Goal: Register for event/course: Sign up to attend an event or enroll in a course

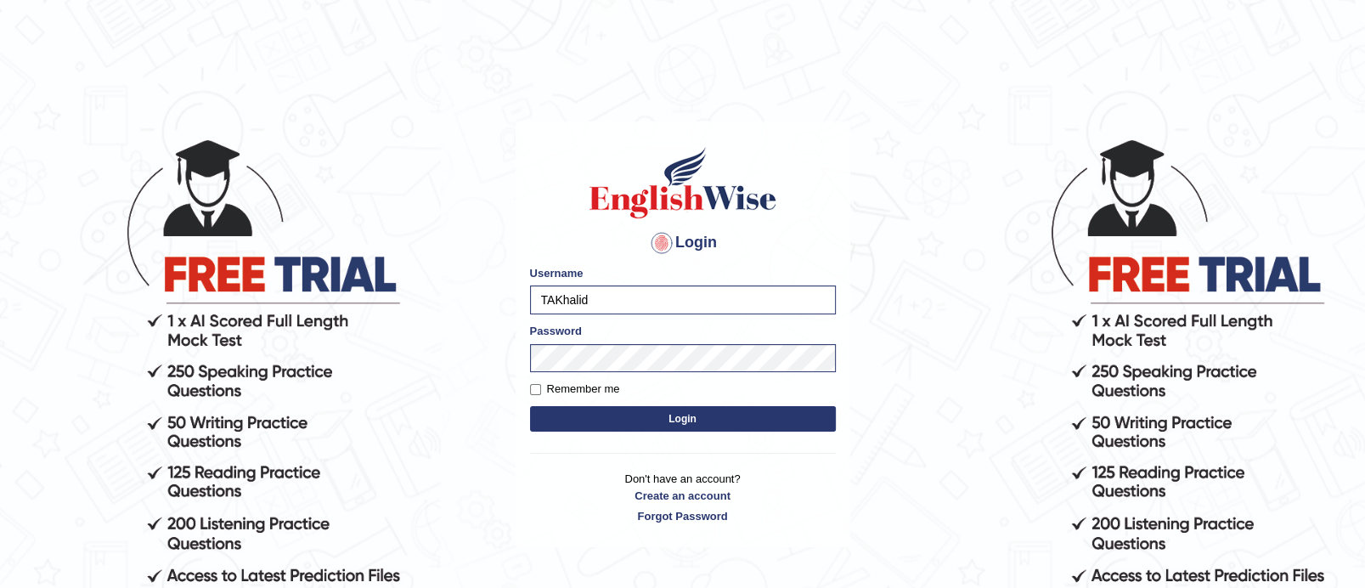
click at [959, 179] on body "Login Please fix the following errors: Username TAKhalid Password Remember me L…" at bounding box center [682, 362] width 1365 height 588
click at [856, 537] on body "Login Please fix the following errors: Username TAKhalid Password Remember me L…" at bounding box center [682, 362] width 1365 height 588
click at [738, 414] on button "Login" at bounding box center [683, 418] width 306 height 25
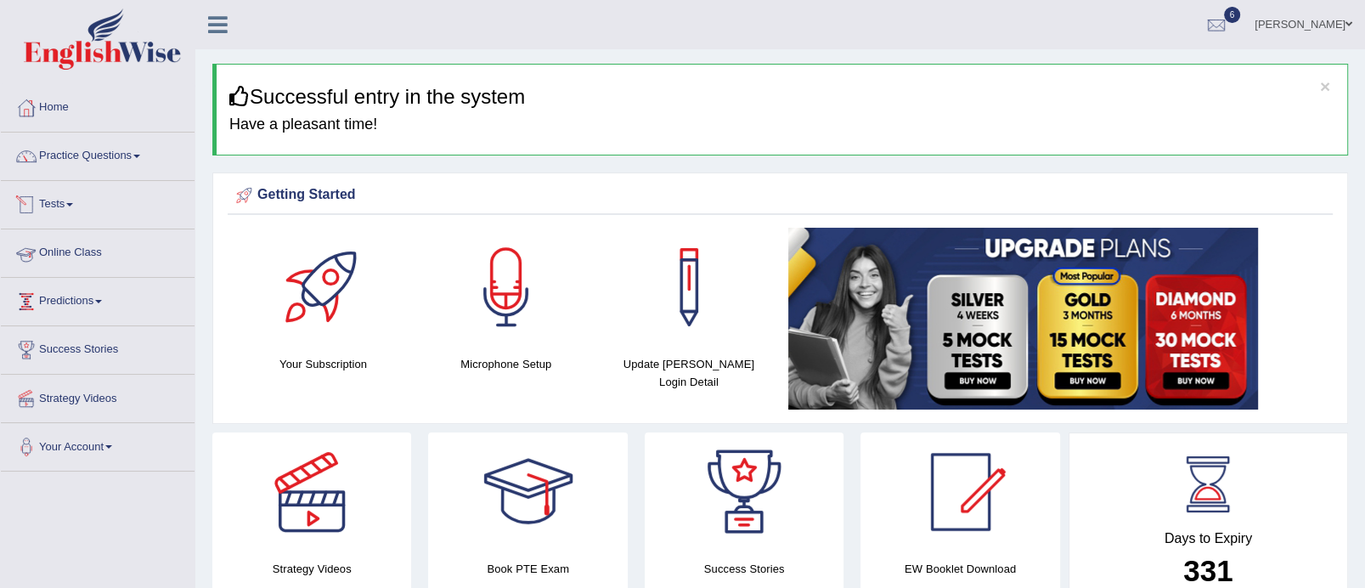
click at [73, 203] on span at bounding box center [69, 204] width 7 height 3
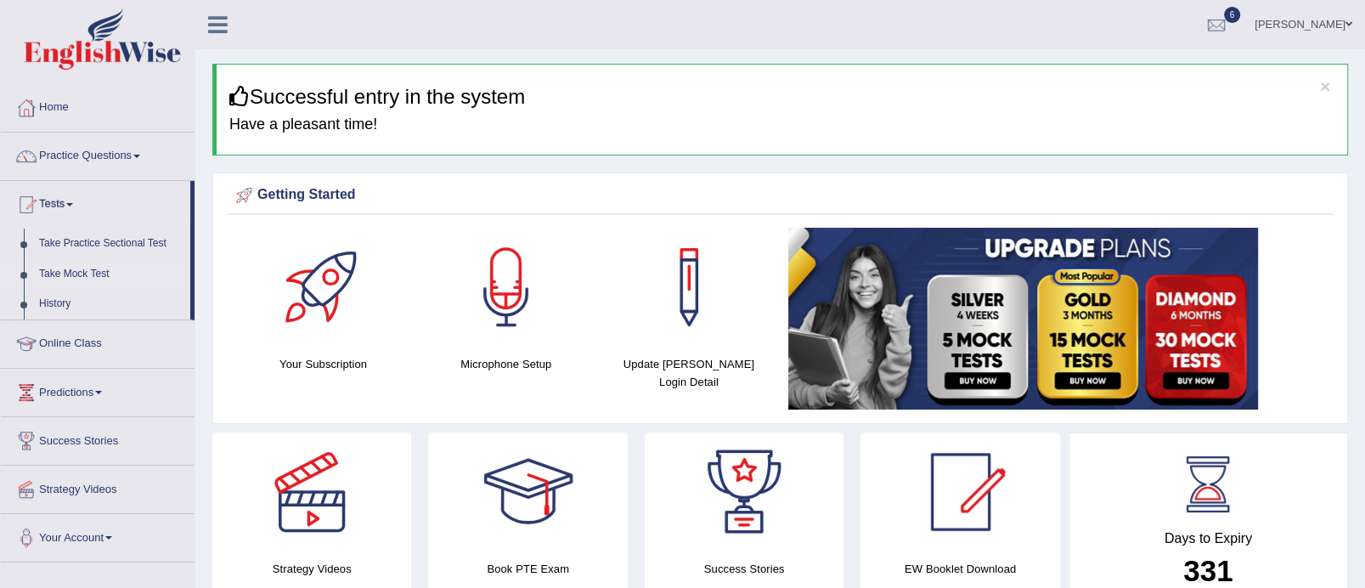
click at [76, 268] on link "Take Mock Test" at bounding box center [110, 274] width 159 height 31
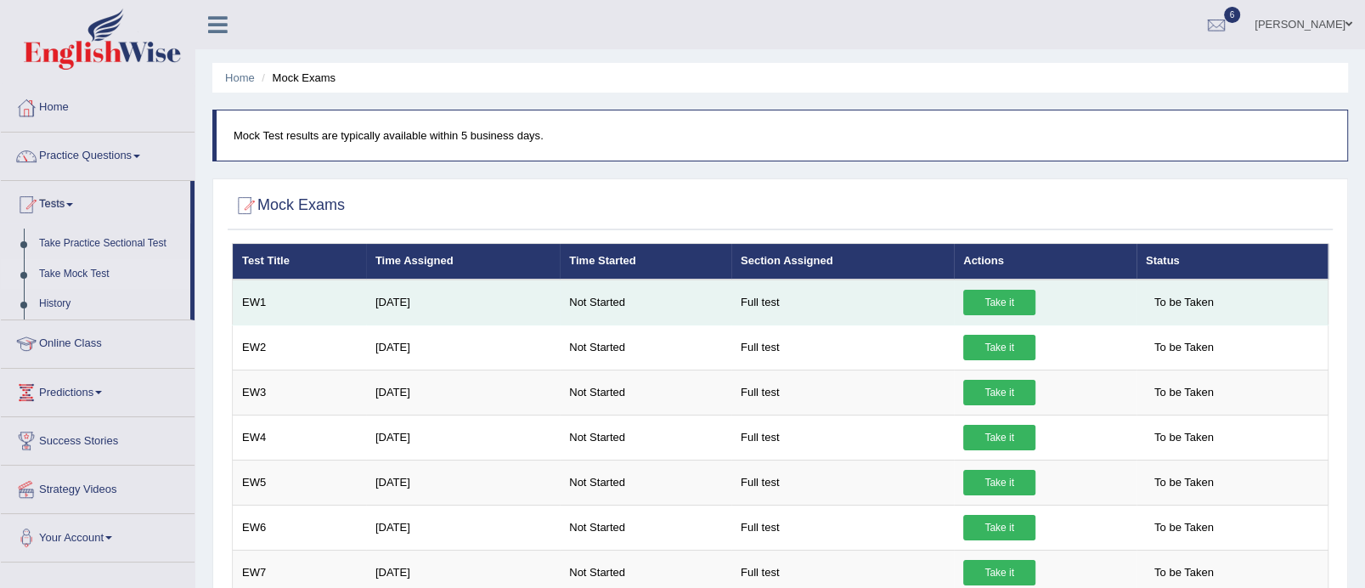
click at [995, 296] on link "Take it" at bounding box center [999, 302] width 72 height 25
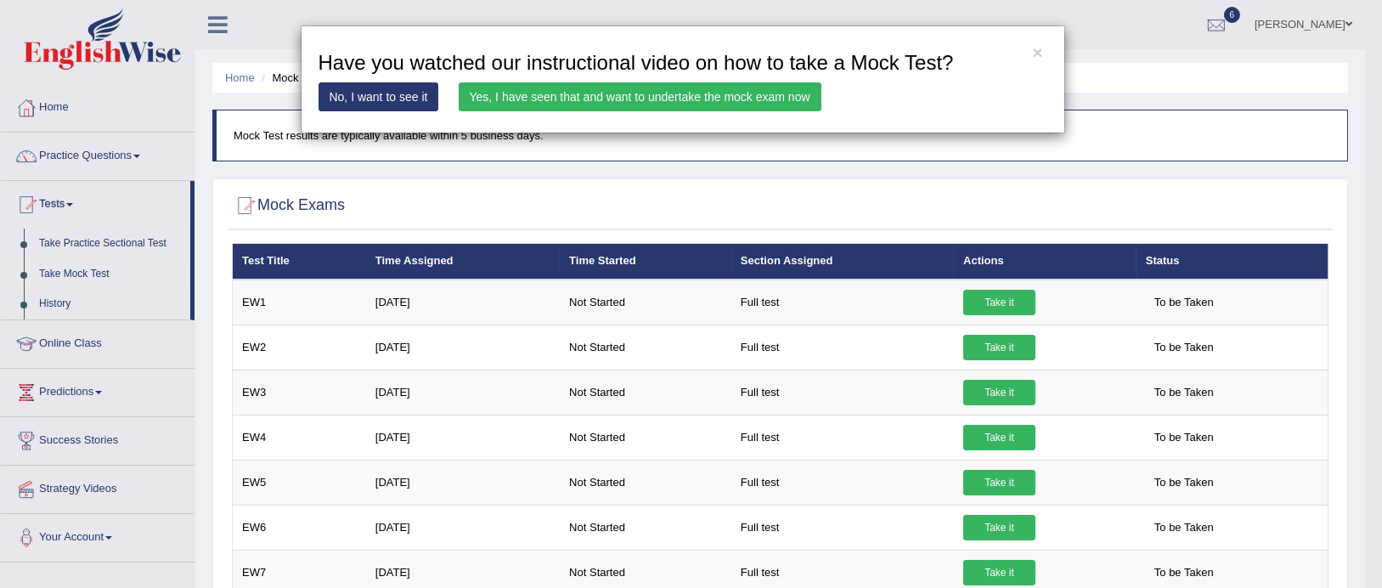
click at [727, 93] on link "Yes, I have seen that and want to undertake the mock exam now" at bounding box center [640, 96] width 363 height 29
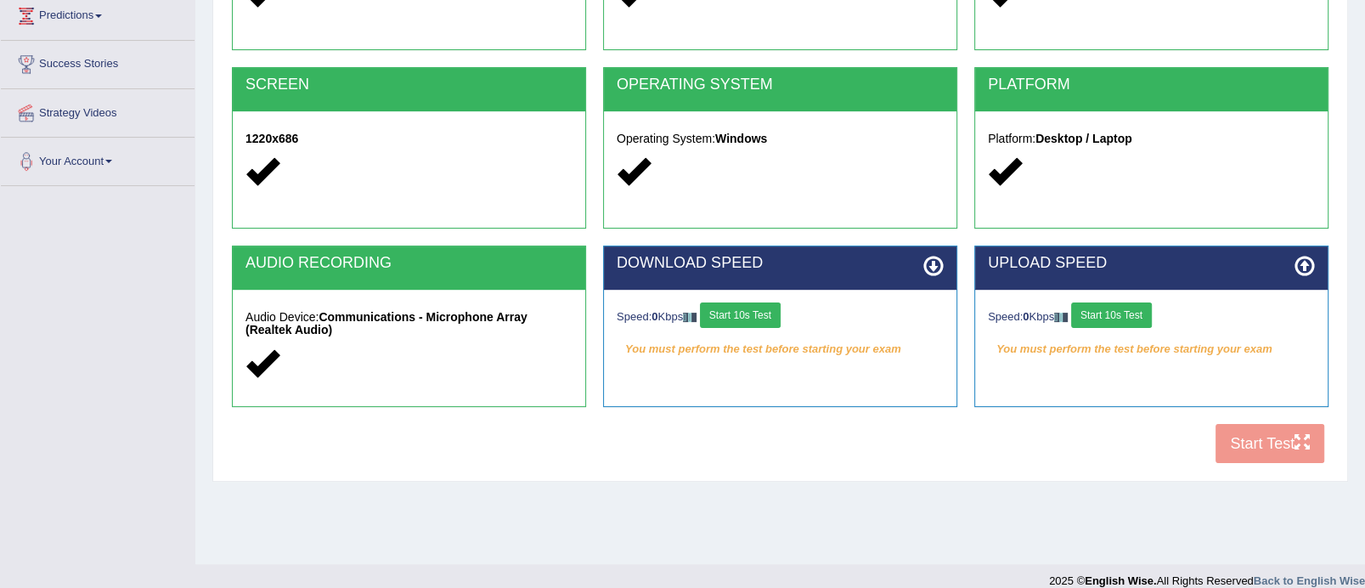
scroll to position [303, 0]
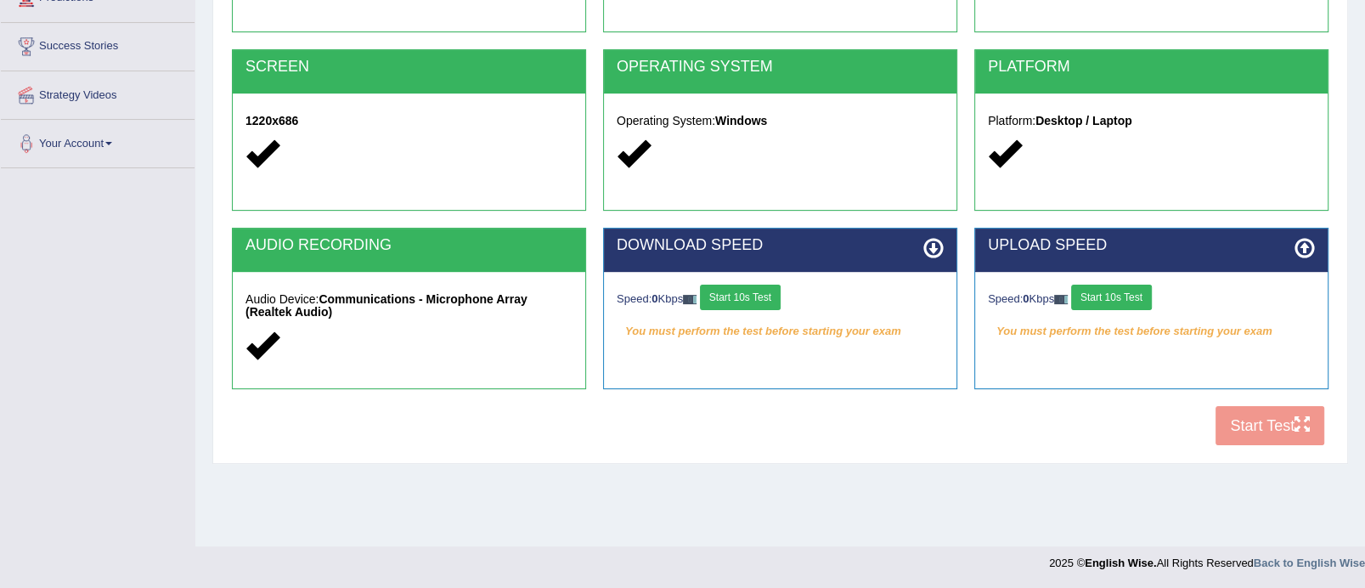
click at [780, 287] on button "Start 10s Test" at bounding box center [740, 297] width 81 height 25
click at [1140, 297] on button "Start 10s Test" at bounding box center [1111, 297] width 81 height 25
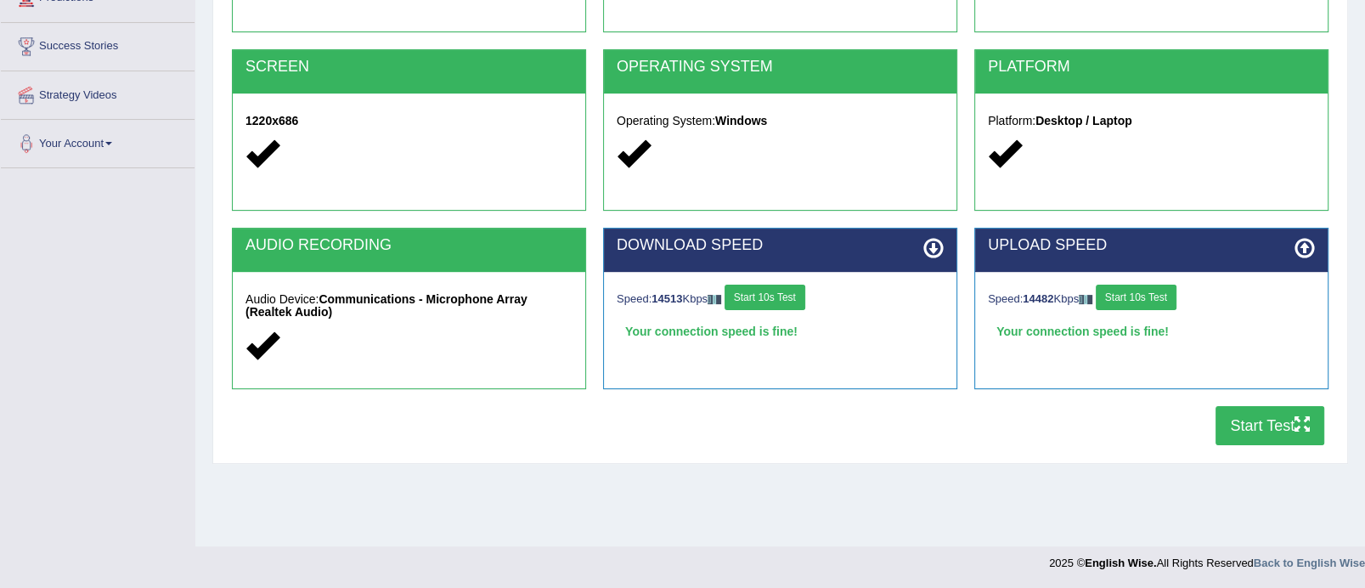
click at [1264, 425] on button "Start Test" at bounding box center [1269, 425] width 109 height 39
